Goal: Transaction & Acquisition: Purchase product/service

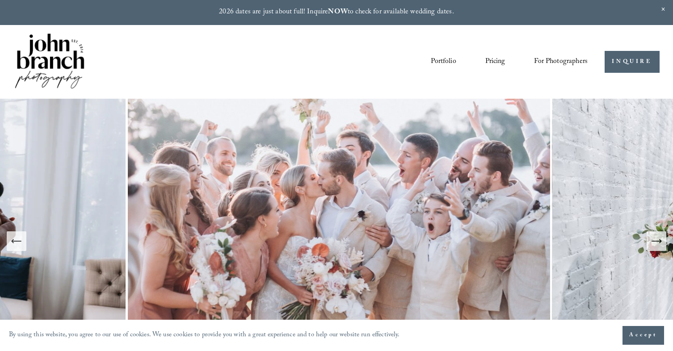
click at [495, 61] on link "Pricing" at bounding box center [495, 62] width 20 height 15
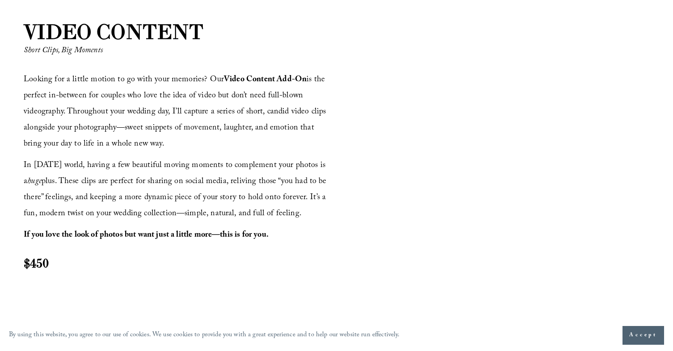
scroll to position [1025, 0]
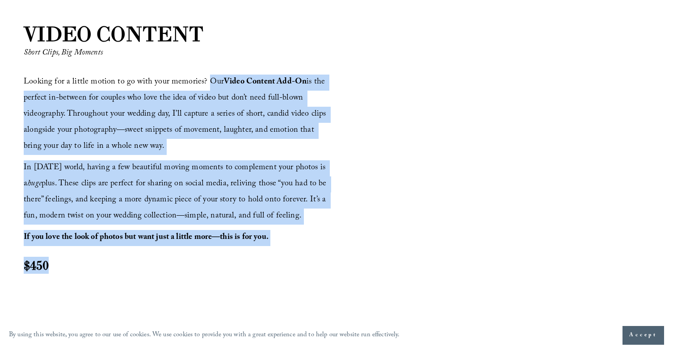
drag, startPoint x: 205, startPoint y: 83, endPoint x: 216, endPoint y: 269, distance: 185.8
click at [216, 269] on div "Looking for a little motion to go with your memories? Our Video Content Add-On …" at bounding box center [179, 174] width 310 height 199
click at [216, 269] on h2 "$450" at bounding box center [179, 265] width 310 height 17
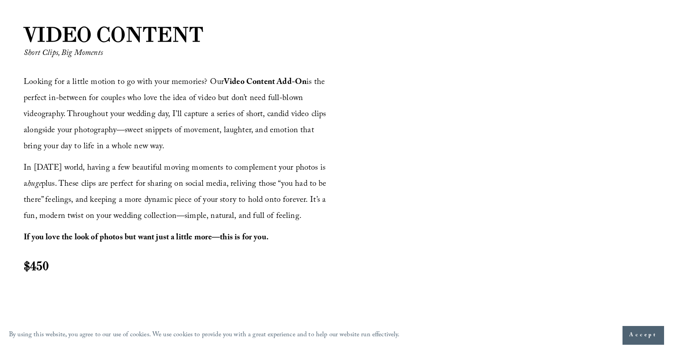
scroll to position [1023, 0]
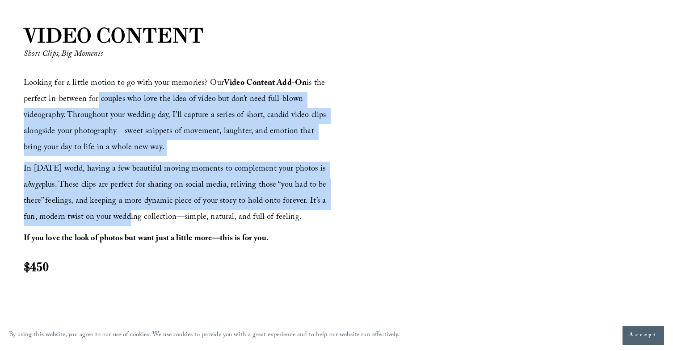
drag, startPoint x: 93, startPoint y: 101, endPoint x: 109, endPoint y: 217, distance: 117.2
click at [109, 217] on div "Looking for a little motion to go with your memories? Our Video Content Add-On …" at bounding box center [179, 175] width 310 height 199
click at [109, 217] on span "In today’s world, having a few beautiful moving moments to complement your phot…" at bounding box center [176, 194] width 305 height 62
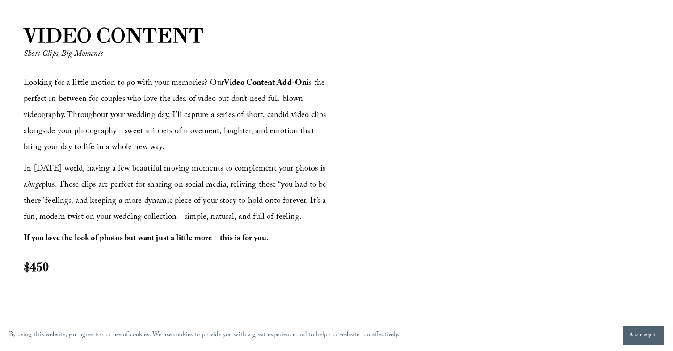
drag, startPoint x: 67, startPoint y: 118, endPoint x: 158, endPoint y: 153, distance: 97.7
click at [158, 153] on p "Looking for a little motion to go with your memories? Our Video Content Add-On …" at bounding box center [179, 116] width 310 height 80
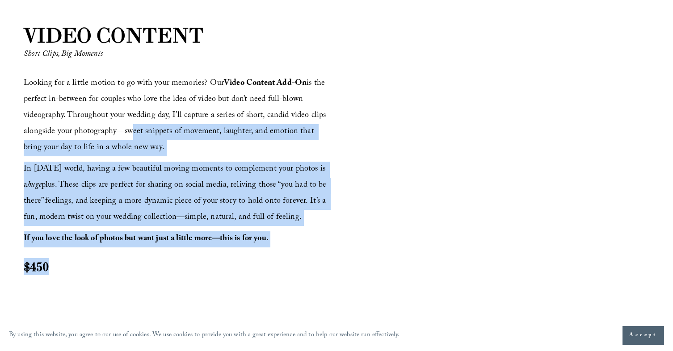
drag, startPoint x: 126, startPoint y: 130, endPoint x: 156, endPoint y: 259, distance: 132.1
click at [156, 259] on div "Looking for a little motion to go with your memories? Our Video Content Add-On …" at bounding box center [179, 175] width 310 height 199
click at [156, 259] on h2 "$450" at bounding box center [179, 266] width 310 height 17
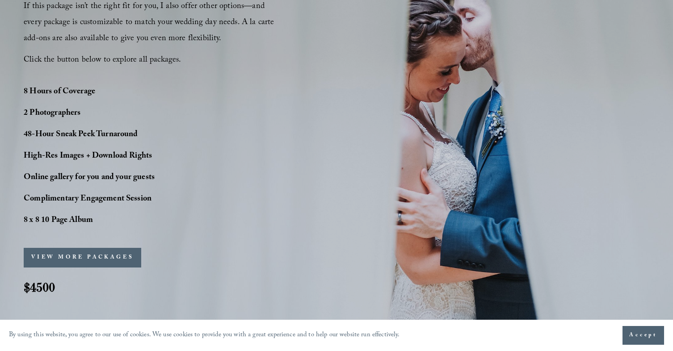
scroll to position [687, 0]
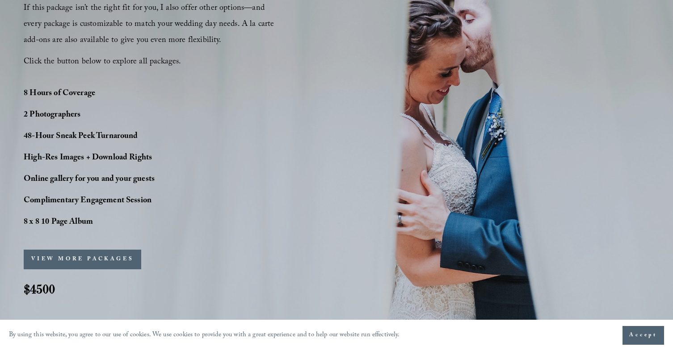
click at [111, 254] on button "VIEW MORE PACKAGES" at bounding box center [83, 260] width 118 height 20
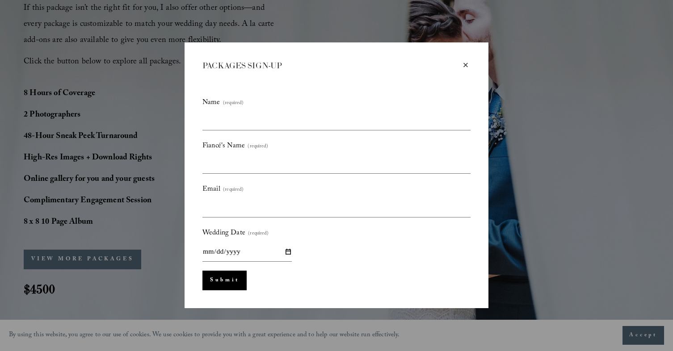
click at [467, 61] on div "×" at bounding box center [466, 65] width 10 height 10
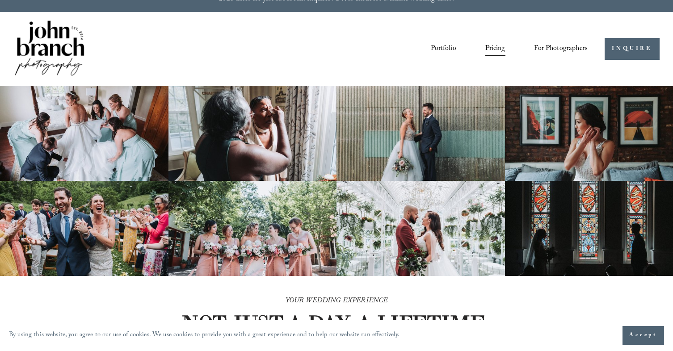
scroll to position [0, 0]
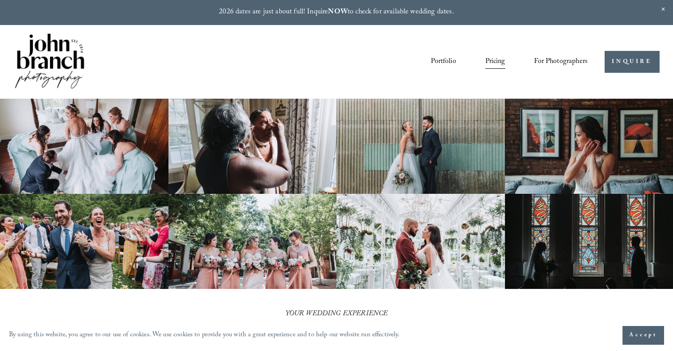
click at [436, 63] on link "Portfolio" at bounding box center [443, 62] width 25 height 15
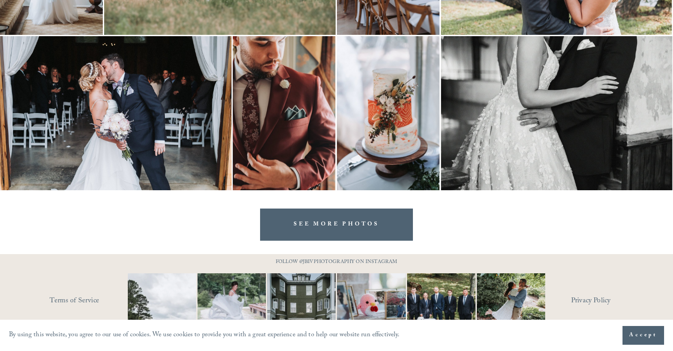
scroll to position [2662, 0]
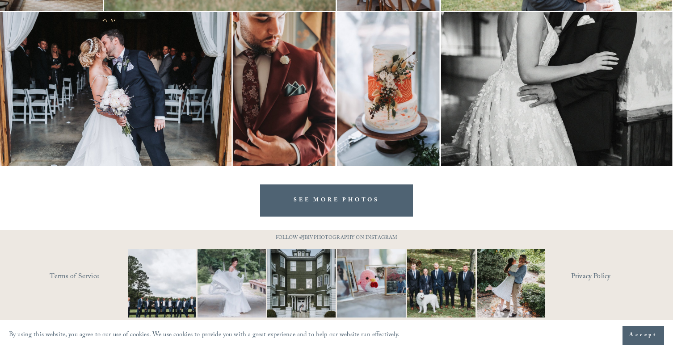
click at [381, 198] on link "SEE MORE PHOTOS" at bounding box center [336, 201] width 153 height 32
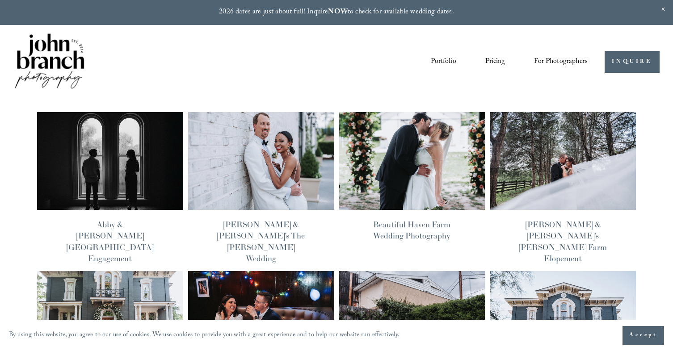
click at [440, 61] on link "Portfolio" at bounding box center [443, 62] width 25 height 15
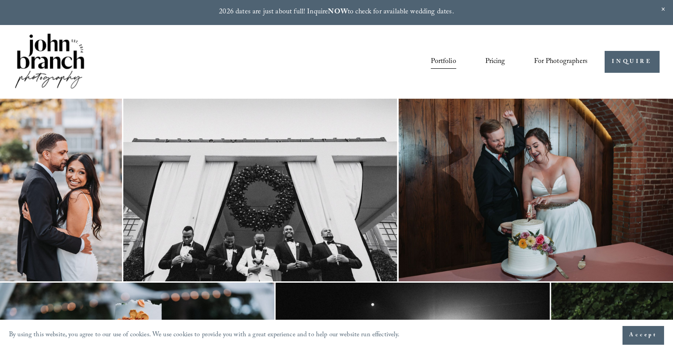
click at [43, 56] on img at bounding box center [49, 62] width 72 height 60
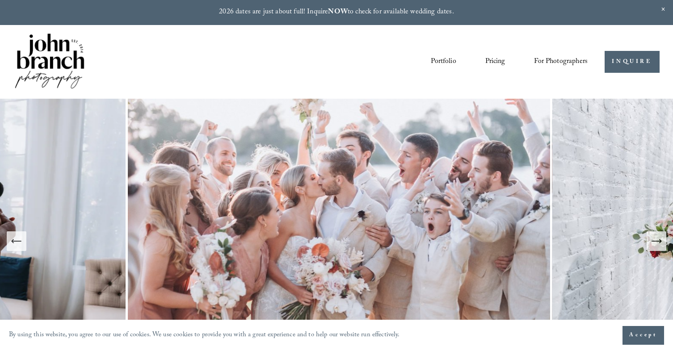
click at [444, 59] on link "Portfolio" at bounding box center [443, 62] width 25 height 15
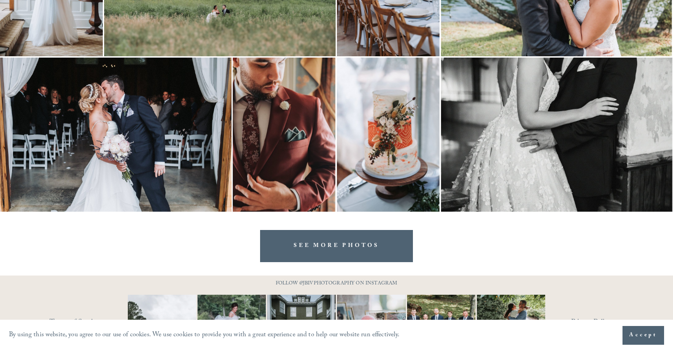
scroll to position [2662, 0]
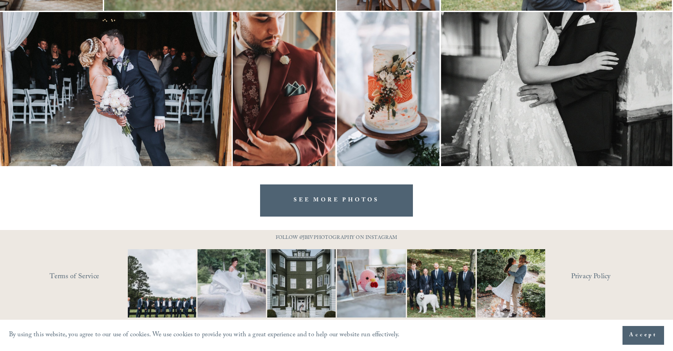
click at [338, 194] on link "SEE MORE PHOTOS" at bounding box center [336, 201] width 153 height 32
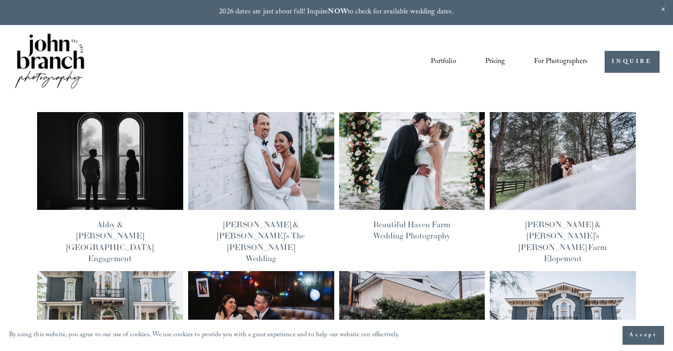
click at [144, 175] on img at bounding box center [109, 161] width 147 height 99
click at [496, 57] on link "Pricing" at bounding box center [495, 62] width 20 height 15
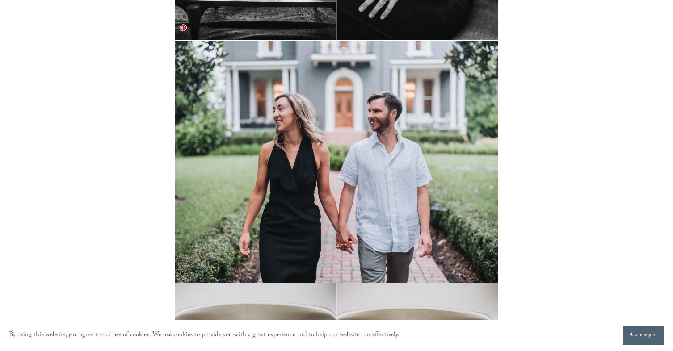
scroll to position [1692, 0]
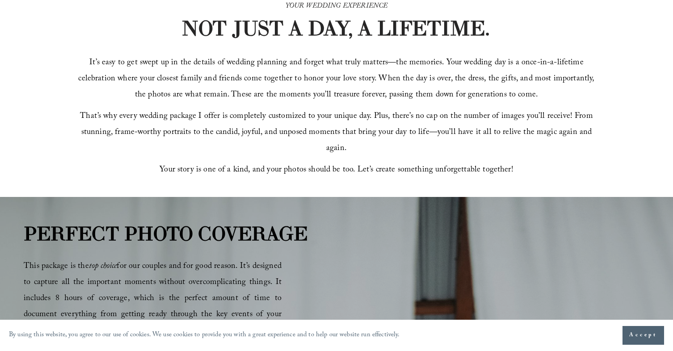
scroll to position [309, 0]
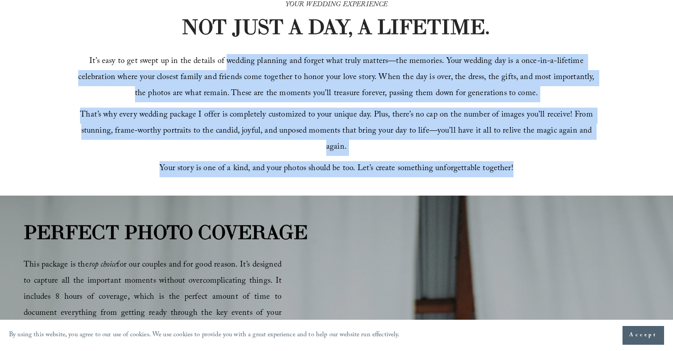
drag, startPoint x: 229, startPoint y: 66, endPoint x: 283, endPoint y: 173, distance: 119.5
click at [283, 173] on div "It’s easy to get swept up in the details of wedding planning and forget what tr…" at bounding box center [336, 116] width 521 height 124
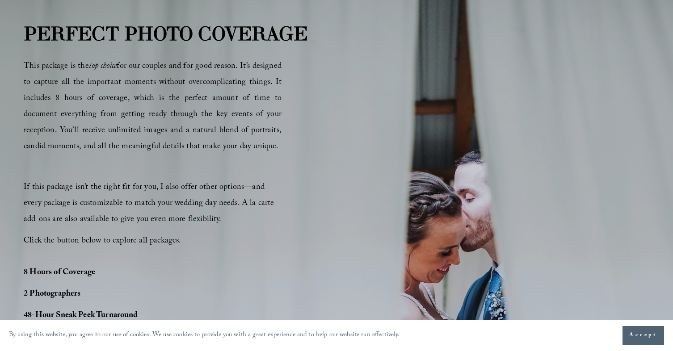
scroll to position [515, 0]
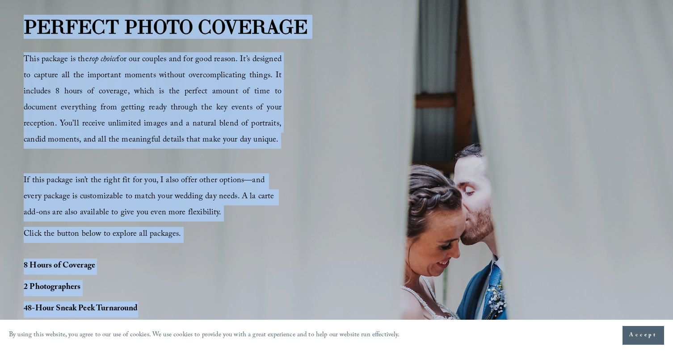
drag, startPoint x: 24, startPoint y: 21, endPoint x: 146, endPoint y: 311, distance: 314.0
click at [146, 311] on div "PERFECT PHOTO COVERAGE This package is the top choice for our couples and for g…" at bounding box center [336, 249] width 673 height 472
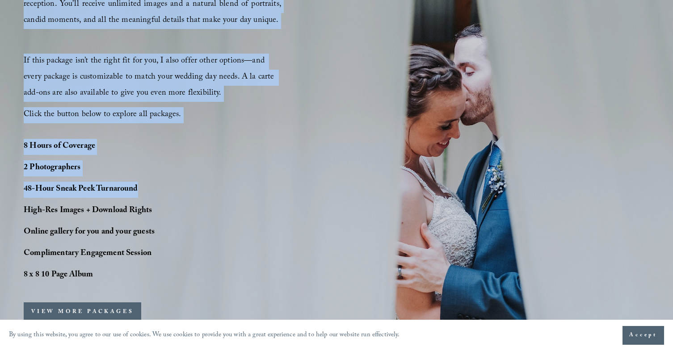
scroll to position [632, 0]
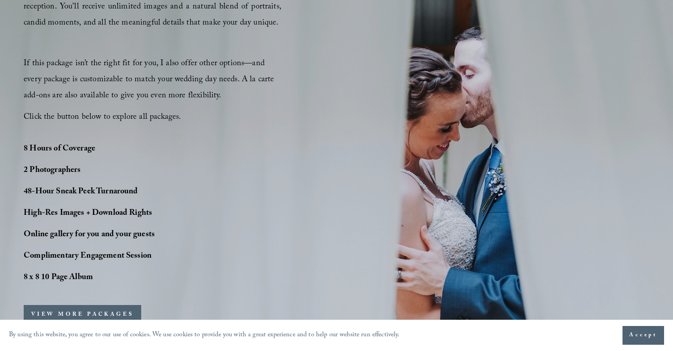
click at [111, 263] on strong "Complimentary Engagement Session" at bounding box center [88, 257] width 128 height 14
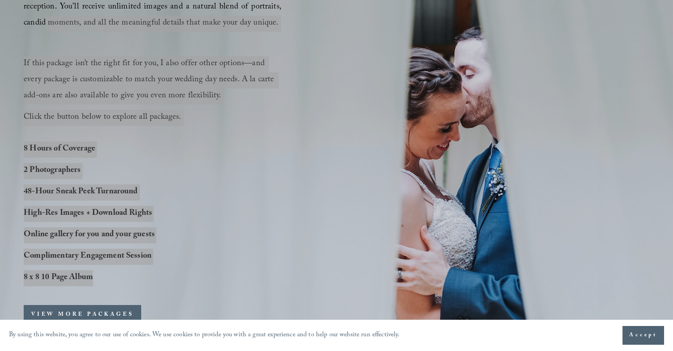
drag, startPoint x: 97, startPoint y: 273, endPoint x: 41, endPoint y: 20, distance: 259.8
click at [41, 20] on div "PERFECT PHOTO COVERAGE This package is the top choice for our couples and for g…" at bounding box center [336, 131] width 673 height 472
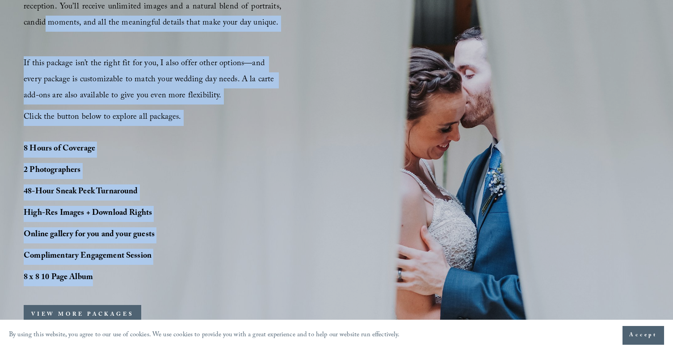
click at [193, 130] on div "PERFECT PHOTO COVERAGE This package is the top choice for our couples and for g…" at bounding box center [336, 131] width 673 height 472
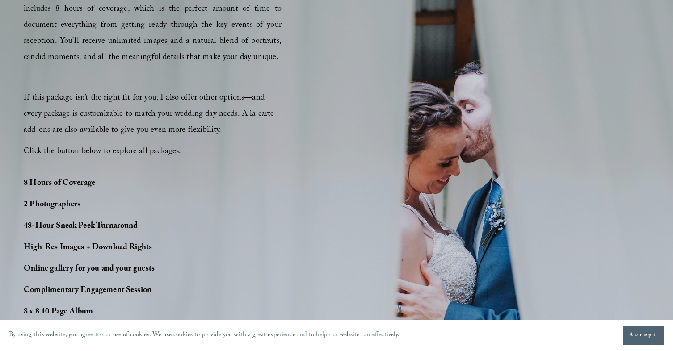
scroll to position [605, 0]
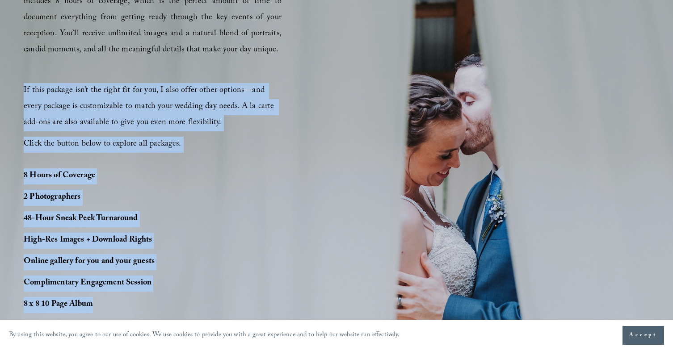
drag, startPoint x: 97, startPoint y: 310, endPoint x: 33, endPoint y: 77, distance: 240.8
click at [33, 77] on div "PERFECT PHOTO COVERAGE This package is the top choice for our couples and for g…" at bounding box center [336, 158] width 673 height 472
click at [36, 65] on p at bounding box center [153, 71] width 258 height 14
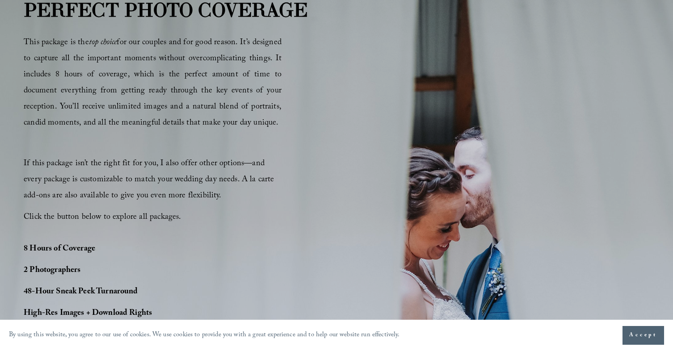
scroll to position [529, 0]
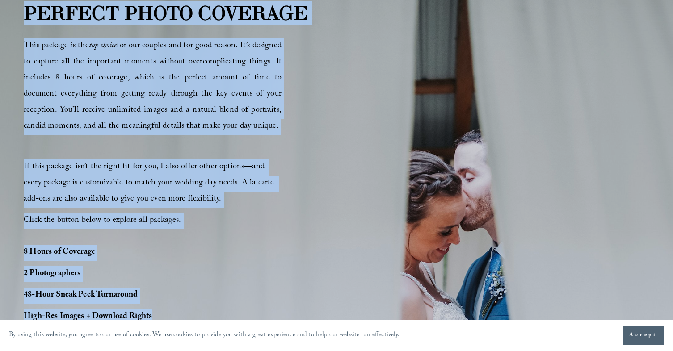
drag, startPoint x: 22, startPoint y: 14, endPoint x: 162, endPoint y: 310, distance: 327.2
click at [162, 310] on div "PERFECT PHOTO COVERAGE This package is the top choice for our couples and for g…" at bounding box center [336, 235] width 673 height 472
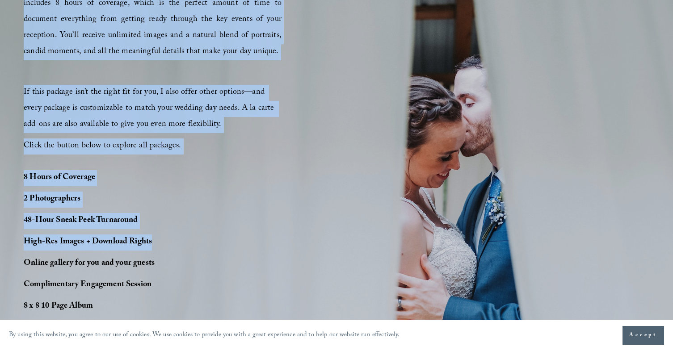
scroll to position [604, 0]
copy div "PERFECT PHOTO COVERAGE This package is the top choice for our couples and for g…"
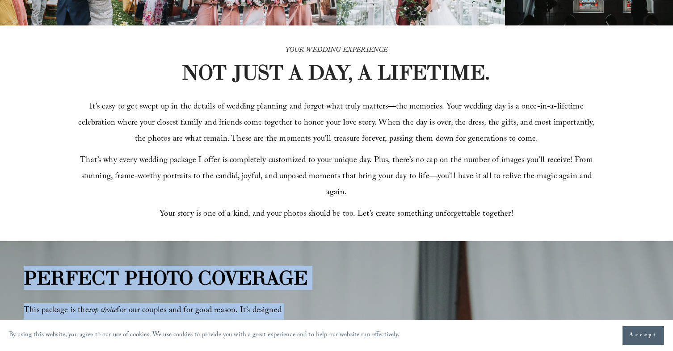
scroll to position [292, 0]
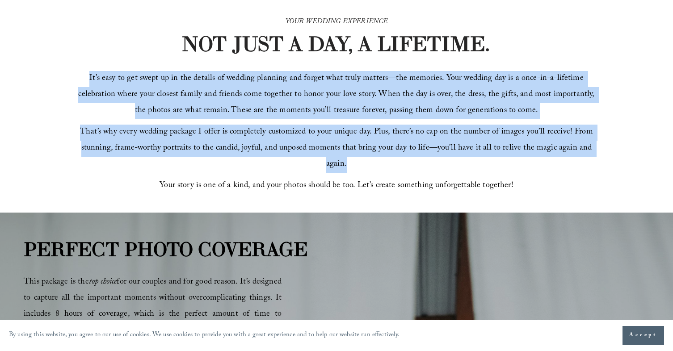
drag, startPoint x: 90, startPoint y: 84, endPoint x: 258, endPoint y: 169, distance: 188.6
click at [258, 169] on div "It’s easy to get swept up in the details of wedding planning and forget what tr…" at bounding box center [336, 132] width 521 height 123
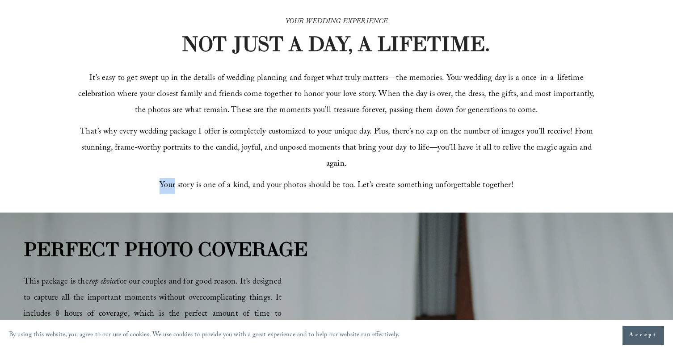
click at [258, 169] on div "It’s easy to get swept up in the details of wedding planning and forget what tr…" at bounding box center [336, 132] width 521 height 123
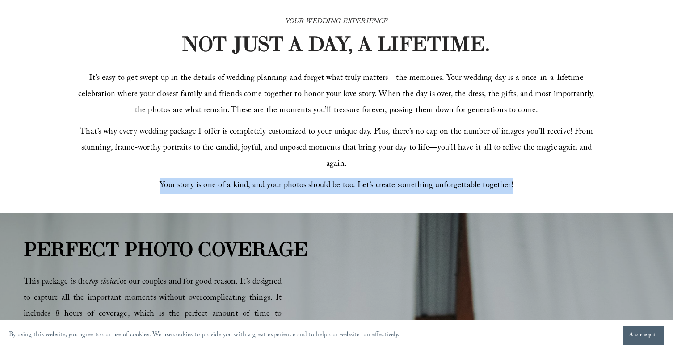
click at [258, 169] on div "It’s easy to get swept up in the details of wedding planning and forget what tr…" at bounding box center [336, 132] width 521 height 123
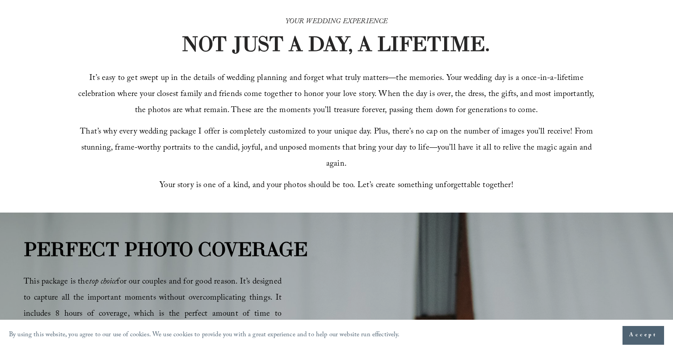
click at [322, 81] on span "It’s easy to get swept up in the details of wedding planning and forget what tr…" at bounding box center [337, 95] width 518 height 46
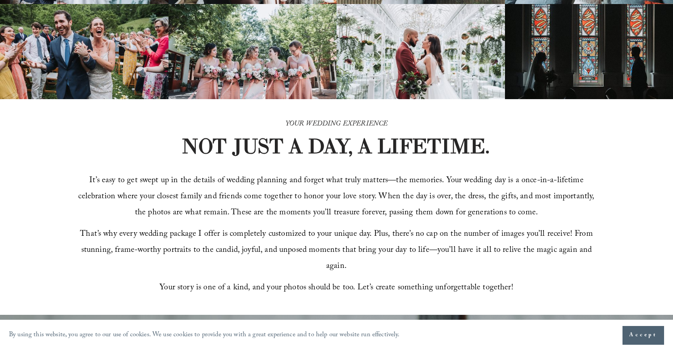
scroll to position [180, 0]
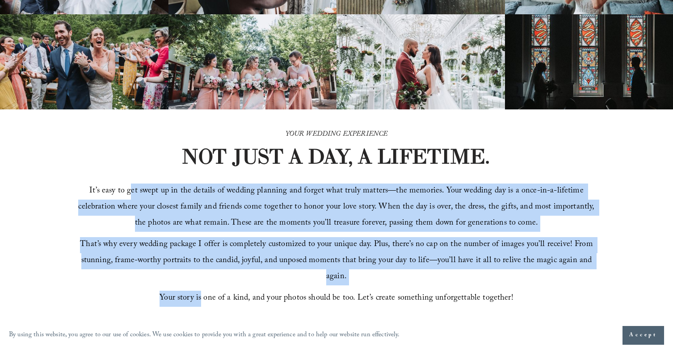
drag, startPoint x: 135, startPoint y: 197, endPoint x: 203, endPoint y: 296, distance: 119.8
click at [205, 296] on div "It’s easy to get swept up in the details of wedding planning and forget what tr…" at bounding box center [336, 245] width 521 height 123
click at [203, 296] on span "Your story is one of a kind, and your photos should be too. Let’s create someth…" at bounding box center [337, 299] width 354 height 14
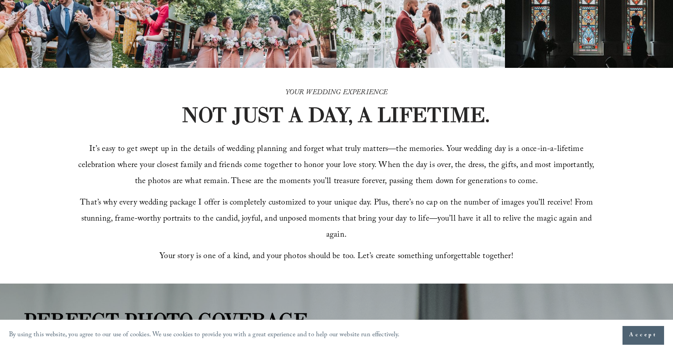
scroll to position [222, 0]
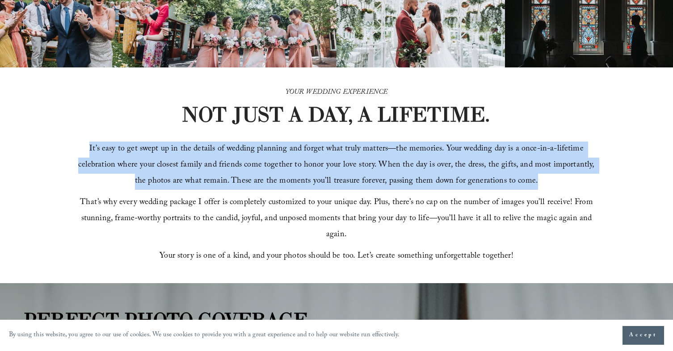
drag, startPoint x: 534, startPoint y: 189, endPoint x: 476, endPoint y: 140, distance: 75.7
click at [476, 140] on div "YOUR WEDDING EXPERIENCE NOT JUST A DAY, A LIFETIME. It’s easy to get swept up i…" at bounding box center [336, 175] width 673 height 216
copy span "It’s easy to get swept up in the details of wedding planning and forget what tr…"
click at [587, 111] on div "YOUR WEDDING EXPERIENCE NOT JUST A DAY, A LIFETIME. It’s easy to get swept up i…" at bounding box center [336, 175] width 673 height 216
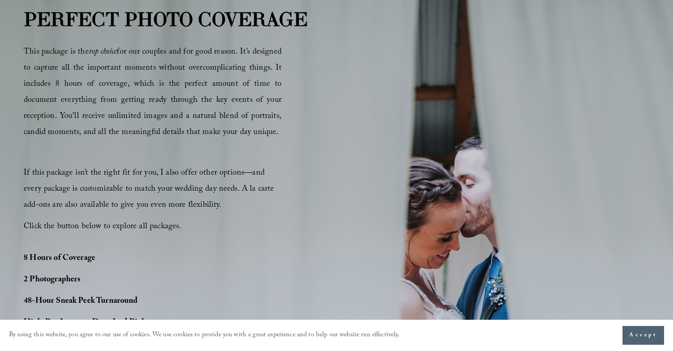
scroll to position [524, 0]
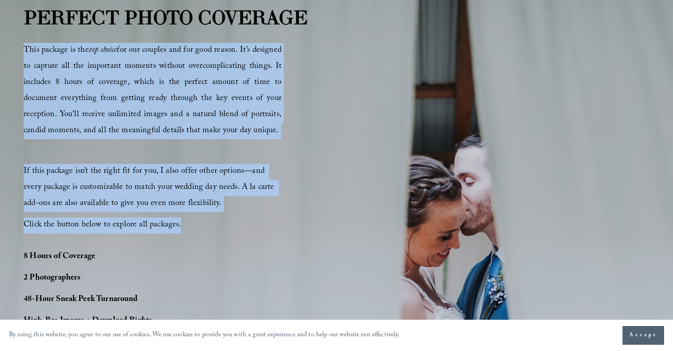
drag, startPoint x: 25, startPoint y: 46, endPoint x: 123, endPoint y: 244, distance: 220.6
click at [123, 244] on div "PERFECT PHOTO COVERAGE This package is the top choice for our couples and for g…" at bounding box center [336, 239] width 673 height 472
click at [123, 244] on div "8 Hours of Coverage 2 Photographers 48-Hour Sneak Peek Turnaround High-Res Imag…" at bounding box center [113, 322] width 179 height 160
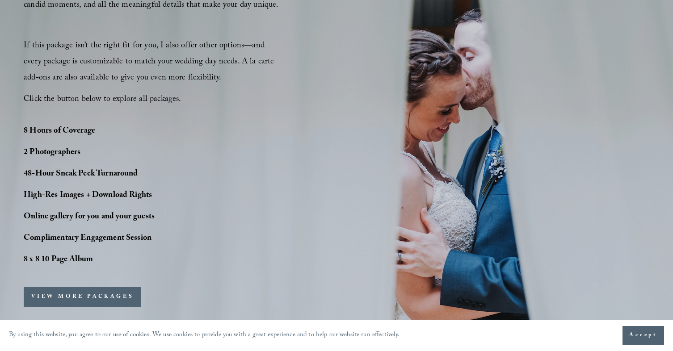
scroll to position [663, 0]
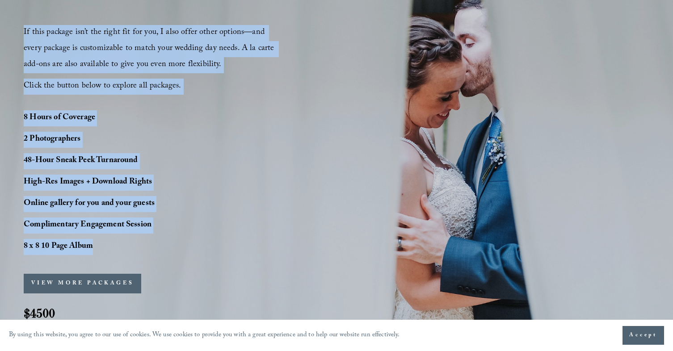
drag, startPoint x: 111, startPoint y: 249, endPoint x: 13, endPoint y: 37, distance: 234.3
click at [13, 37] on div "PERFECT PHOTO COVERAGE This package is the top choice for our couples and for g…" at bounding box center [336, 100] width 673 height 472
click at [113, 106] on div "8 Hours of Coverage 2 Photographers 48-Hour Sneak Peek Turnaround High-Res Imag…" at bounding box center [113, 183] width 179 height 160
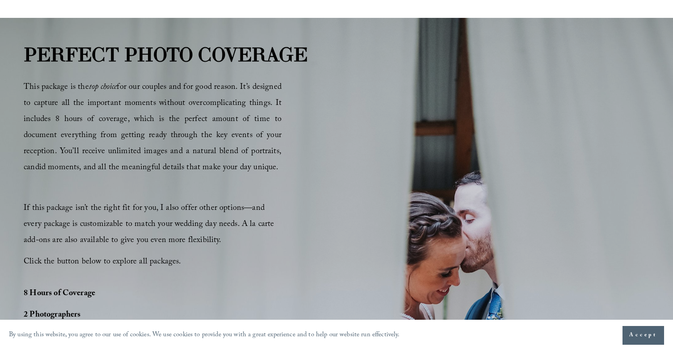
scroll to position [484, 0]
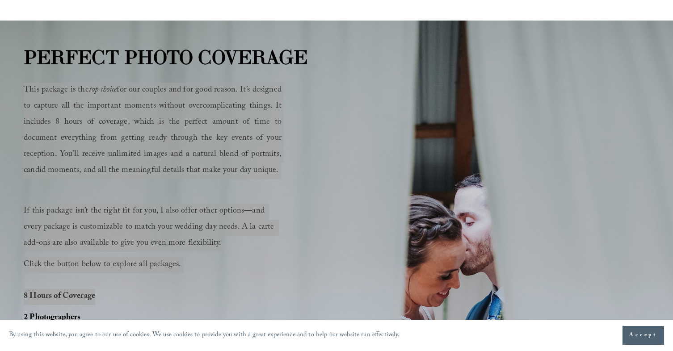
drag, startPoint x: 23, startPoint y: 87, endPoint x: 157, endPoint y: 311, distance: 260.8
click at [157, 311] on div "PERFECT PHOTO COVERAGE This package is the top choice for our couples and for g…" at bounding box center [336, 279] width 673 height 472
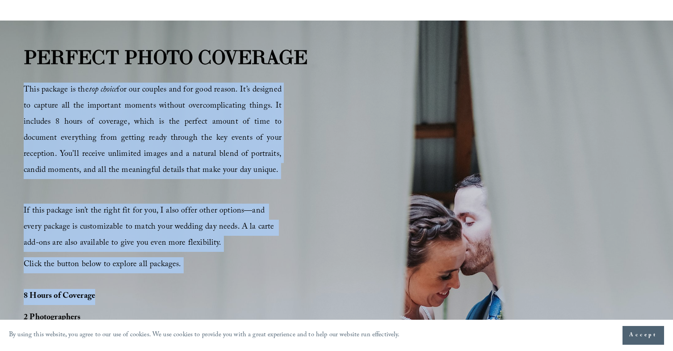
click at [192, 254] on div "This package is the top choice for our couples and for good reason. It’s design…" at bounding box center [153, 178] width 258 height 191
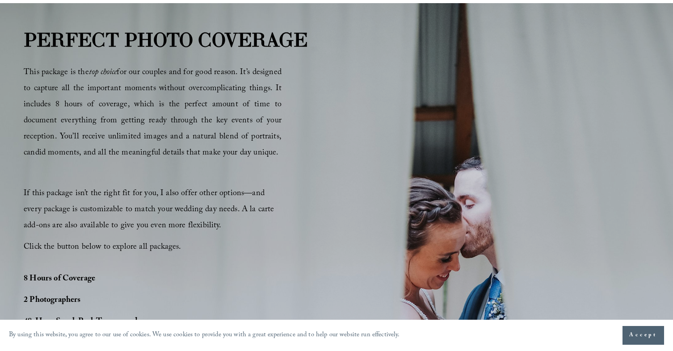
scroll to position [463, 0]
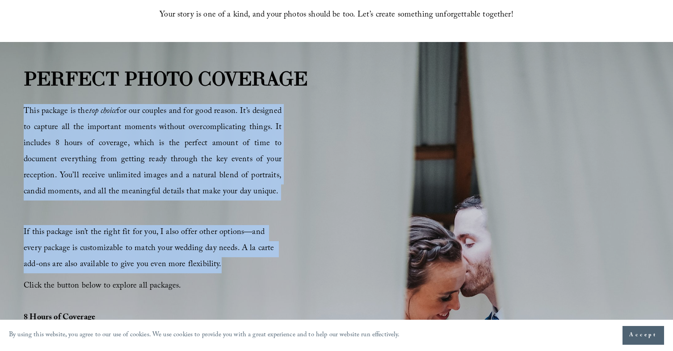
drag, startPoint x: 24, startPoint y: 109, endPoint x: 192, endPoint y: 263, distance: 228.0
click at [192, 263] on div "This package is the top choice for our couples and for good reason. It’s design…" at bounding box center [153, 199] width 258 height 191
copy div "This package is the top choice for our couples and for good reason. It’s design…"
click at [252, 272] on p "If this package isn’t the right fit for you, I also offer other options—and eve…" at bounding box center [153, 249] width 258 height 48
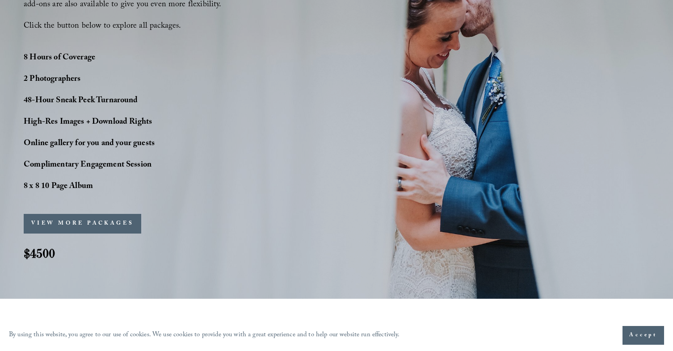
scroll to position [724, 0]
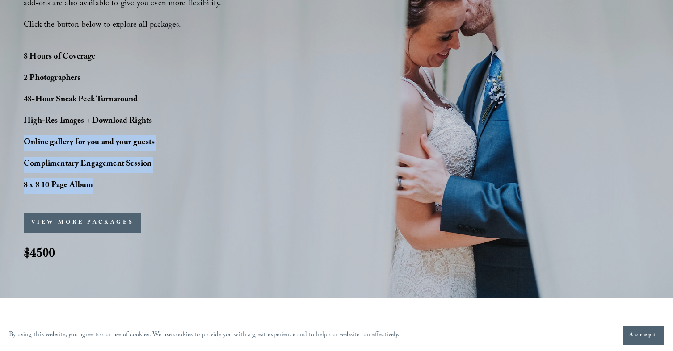
drag, startPoint x: 25, startPoint y: 143, endPoint x: 149, endPoint y: 193, distance: 133.7
click at [149, 193] on div "8 Hours of Coverage 2 Photographers 48-Hour Sneak Peek Turnaround High-Res Imag…" at bounding box center [113, 122] width 179 height 145
click at [149, 193] on p "8 x 8 10 Page Album" at bounding box center [113, 186] width 179 height 16
drag, startPoint x: 31, startPoint y: 139, endPoint x: 102, endPoint y: 185, distance: 84.4
click at [102, 185] on div "8 Hours of Coverage 2 Photographers 48-Hour Sneak Peek Turnaround High-Res Imag…" at bounding box center [113, 122] width 179 height 145
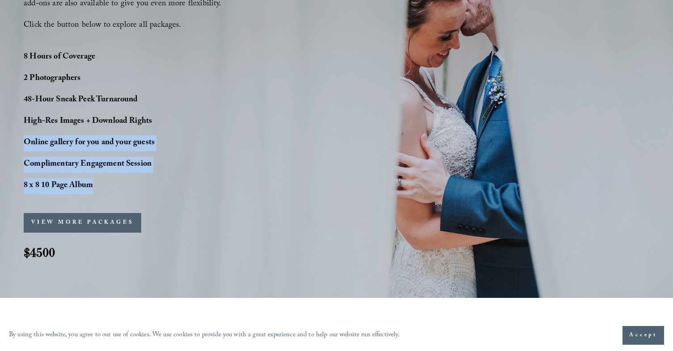
click at [101, 185] on p "8 x 8 10 Page Album" at bounding box center [113, 186] width 179 height 16
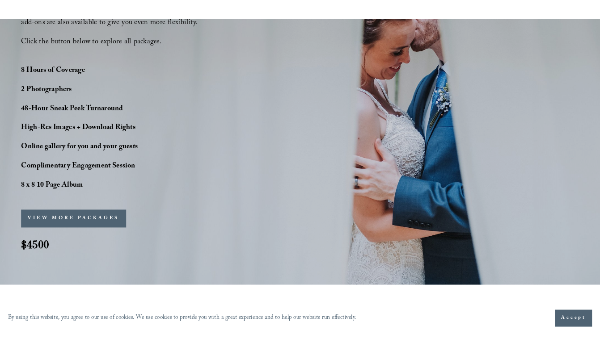
scroll to position [731, 0]
